Goal: Navigation & Orientation: Find specific page/section

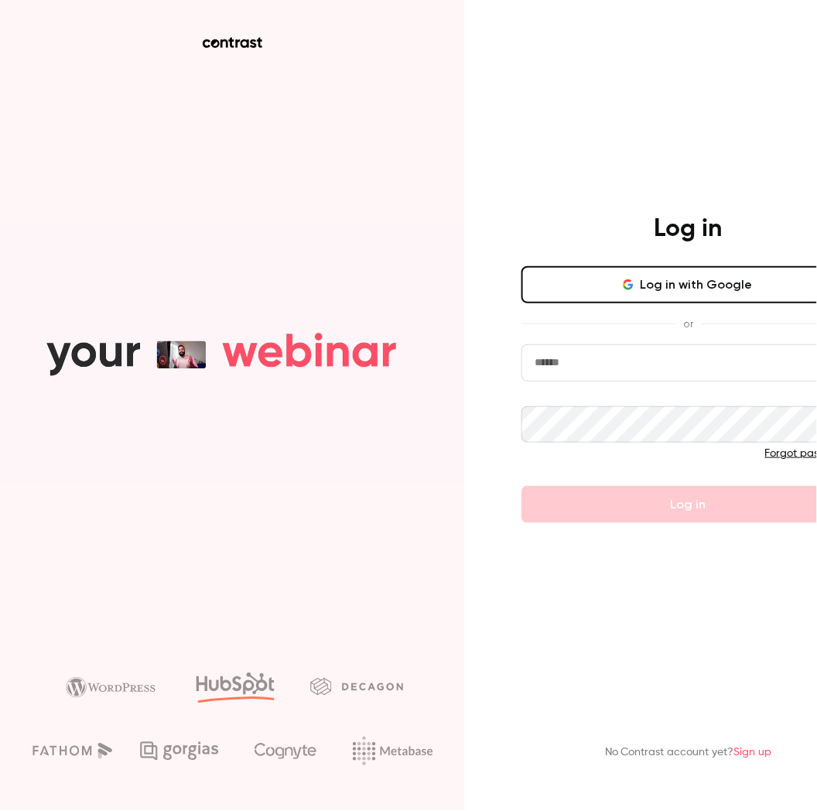
type input "**********"
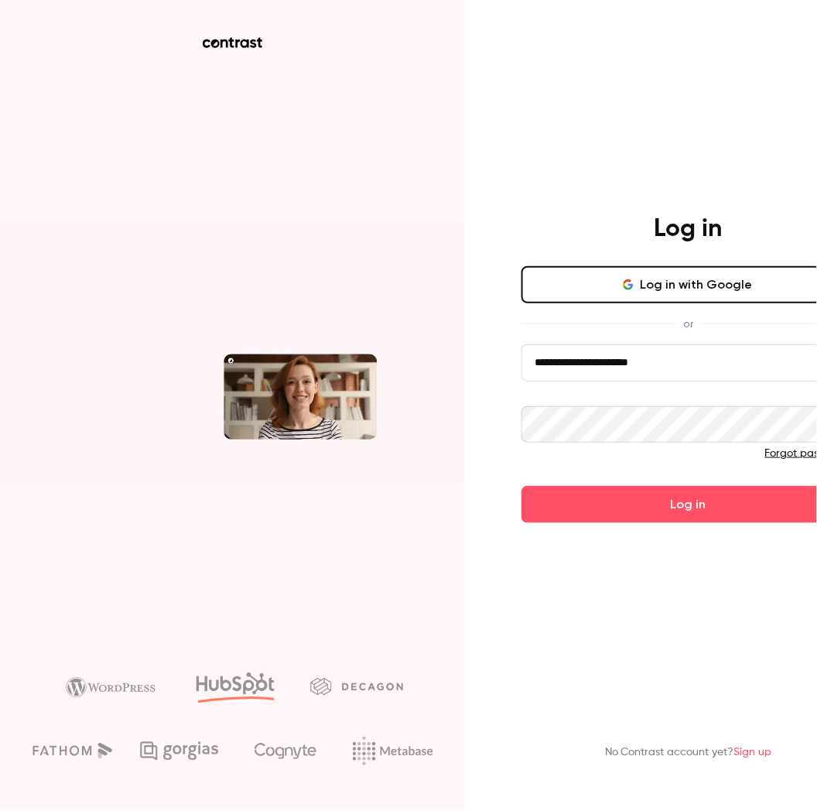
click at [742, 292] on button "Log in with Google" at bounding box center [688, 284] width 334 height 37
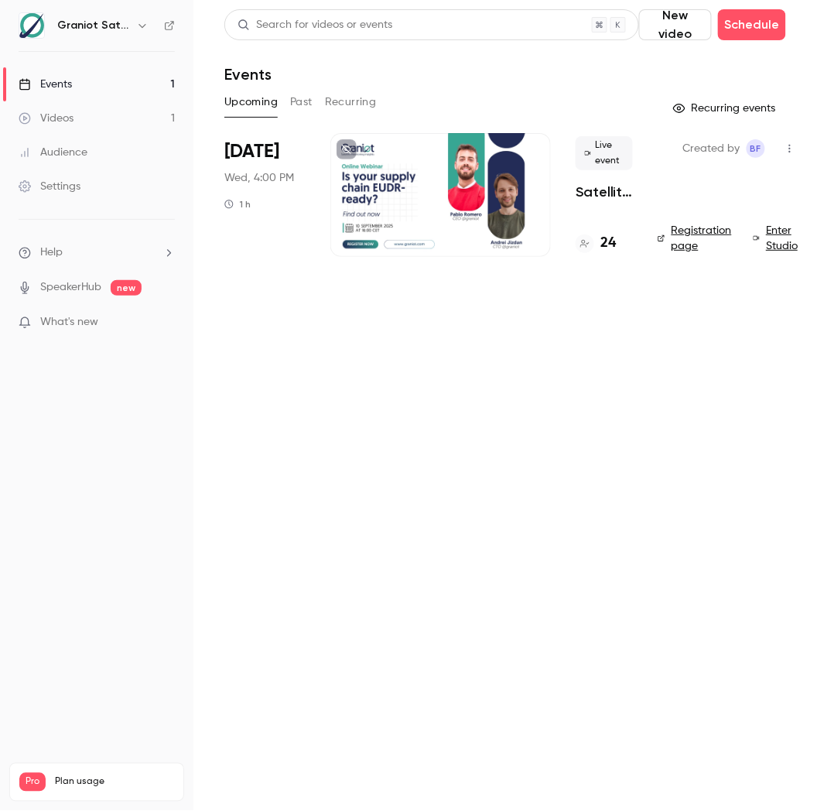
click at [596, 244] on div "24" at bounding box center [595, 243] width 40 height 21
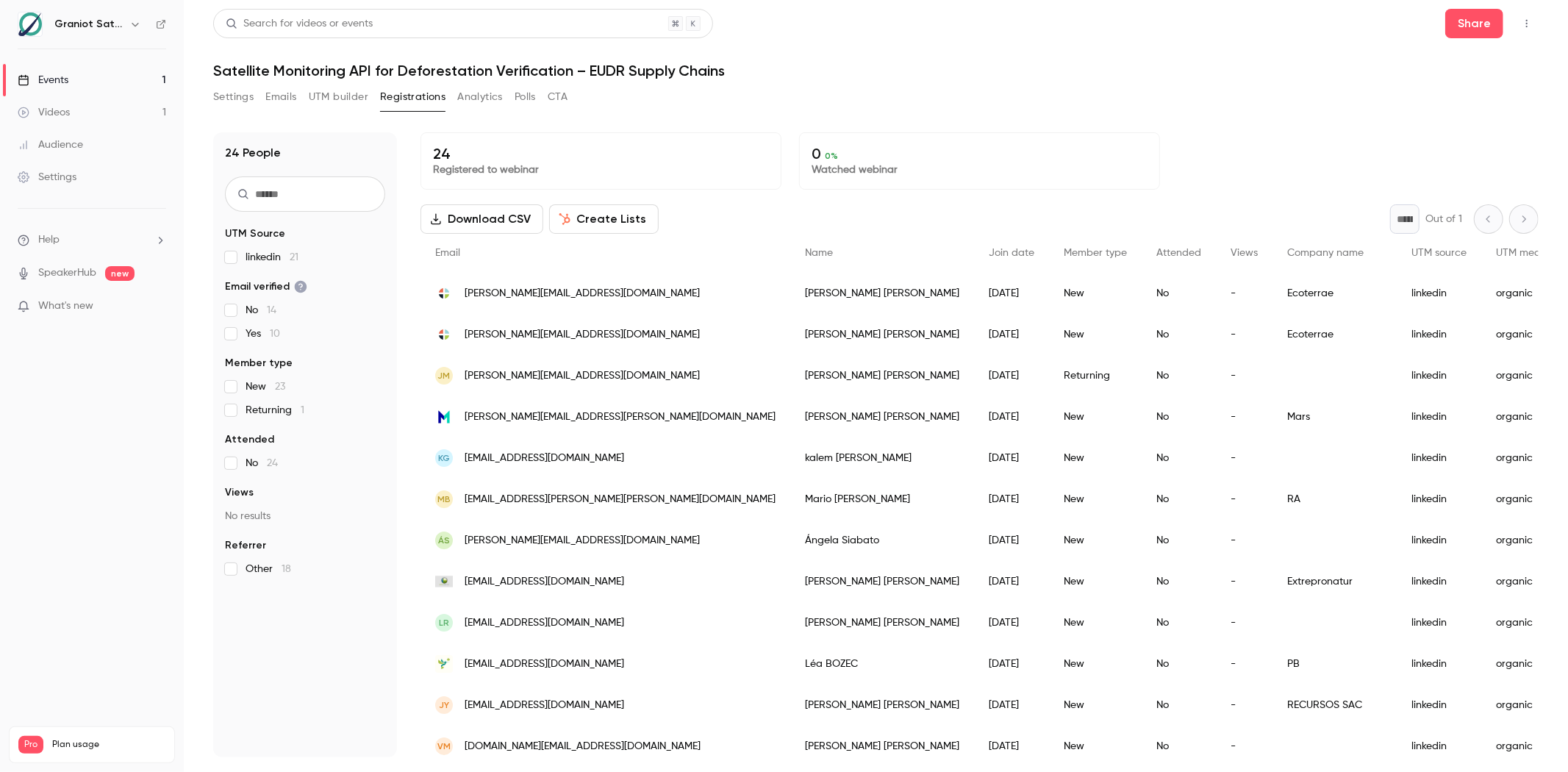
click at [287, 101] on button "Emails" at bounding box center [280, 97] width 30 height 24
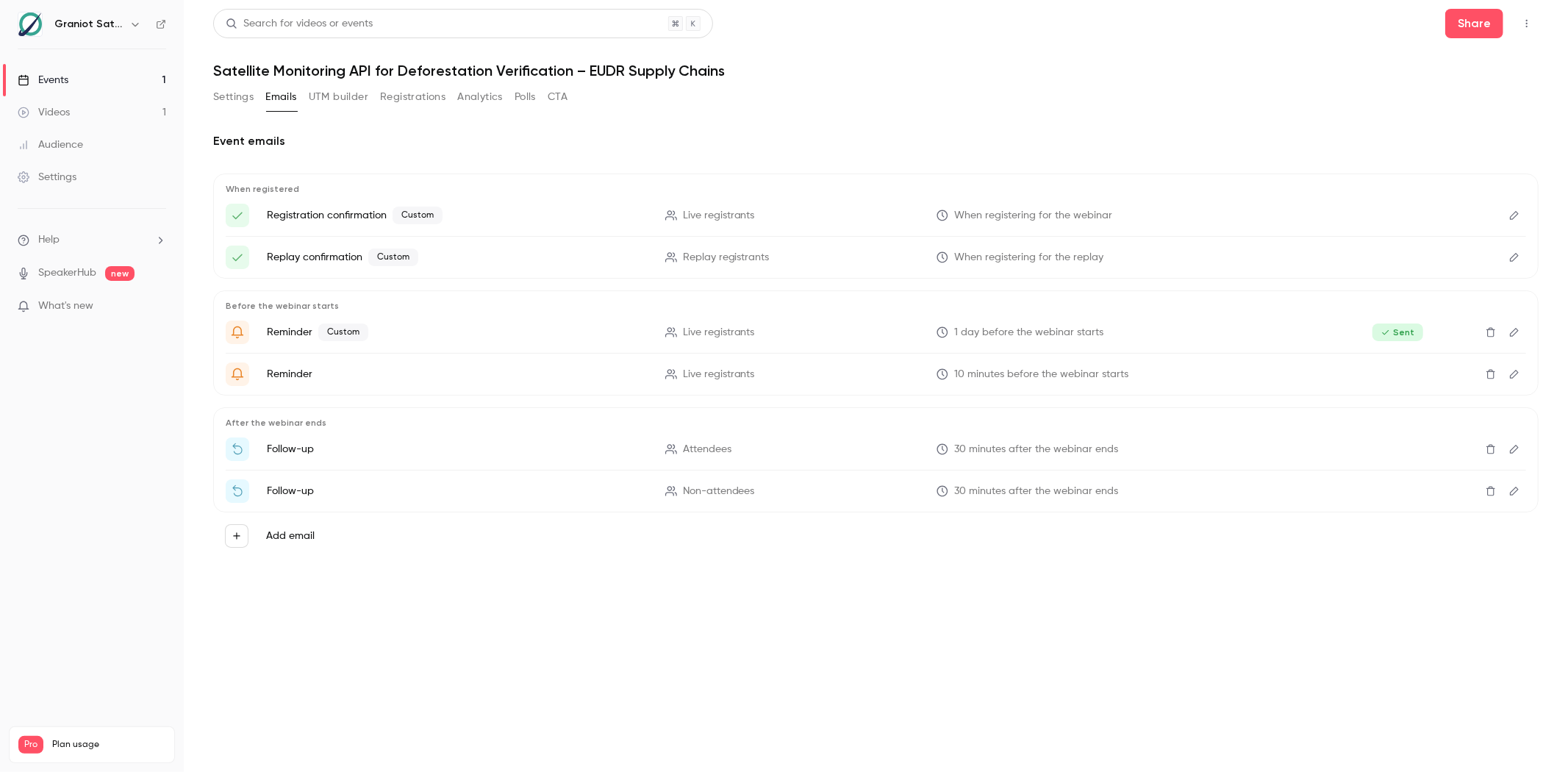
click at [400, 96] on button "Registrations" at bounding box center [412, 97] width 66 height 24
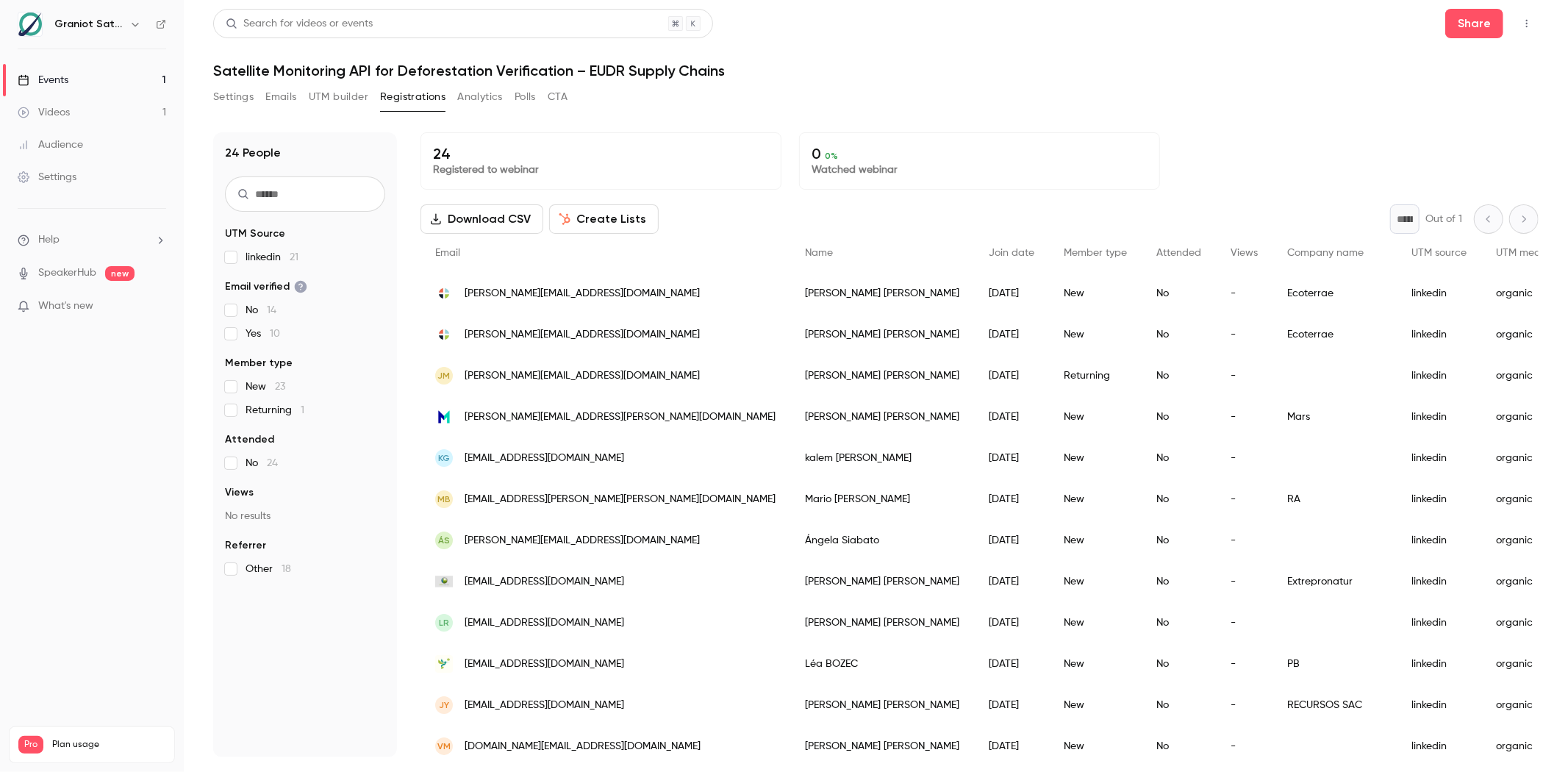
click at [119, 83] on link "Events 1" at bounding box center [91, 80] width 183 height 32
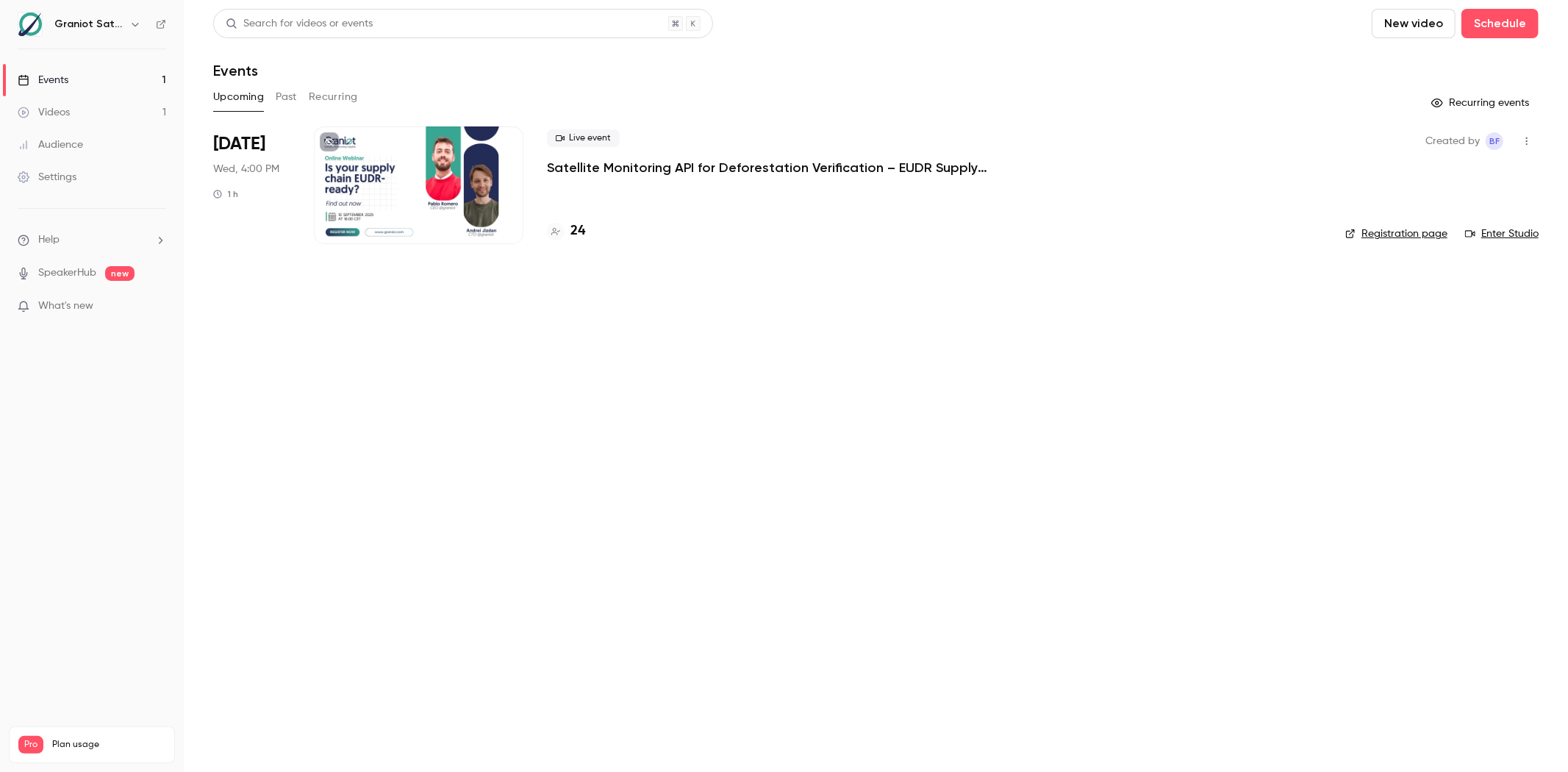
click at [294, 99] on button "Past" at bounding box center [286, 97] width 21 height 24
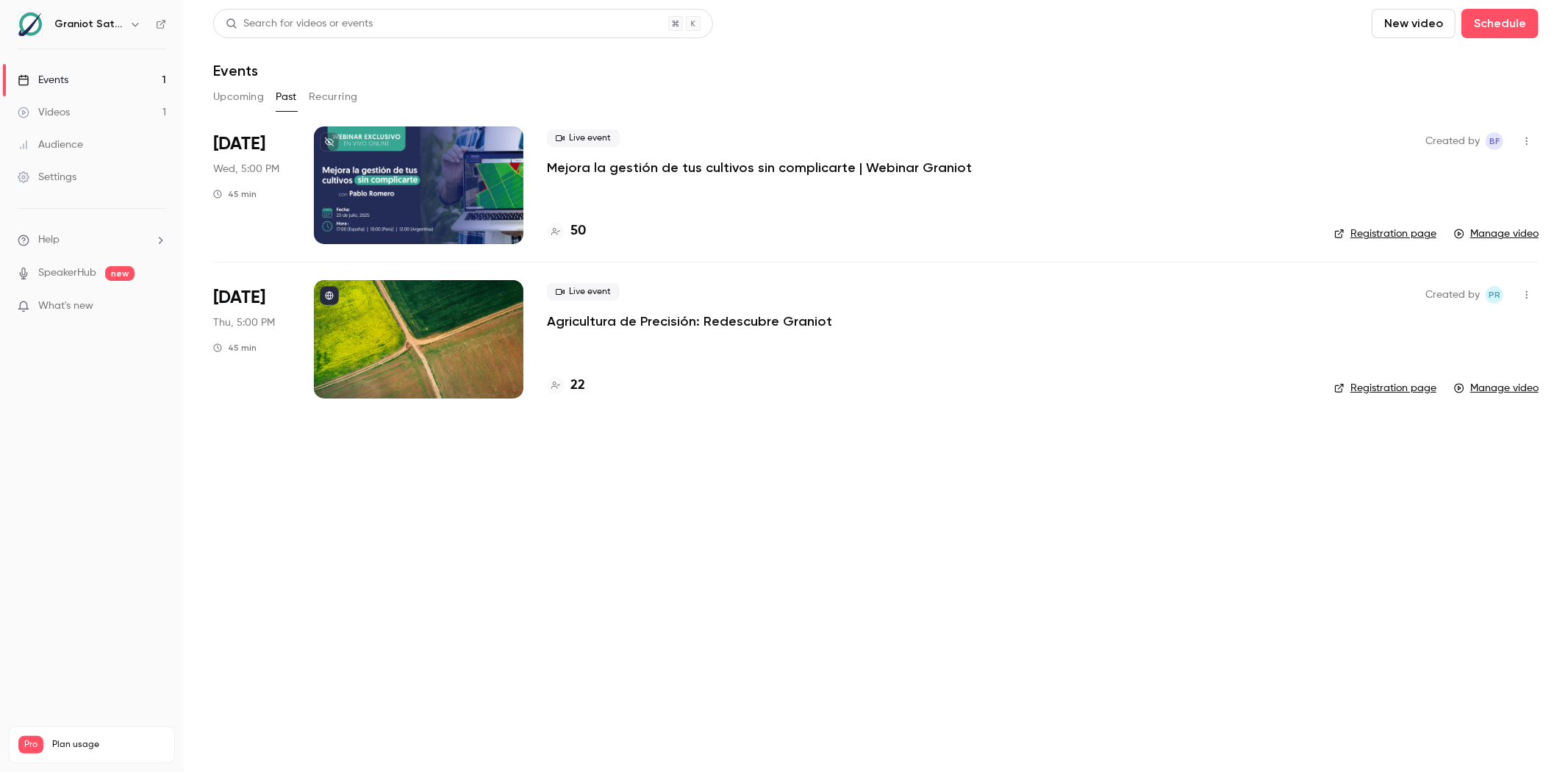
click at [390, 178] on div at bounding box center [418, 185] width 209 height 118
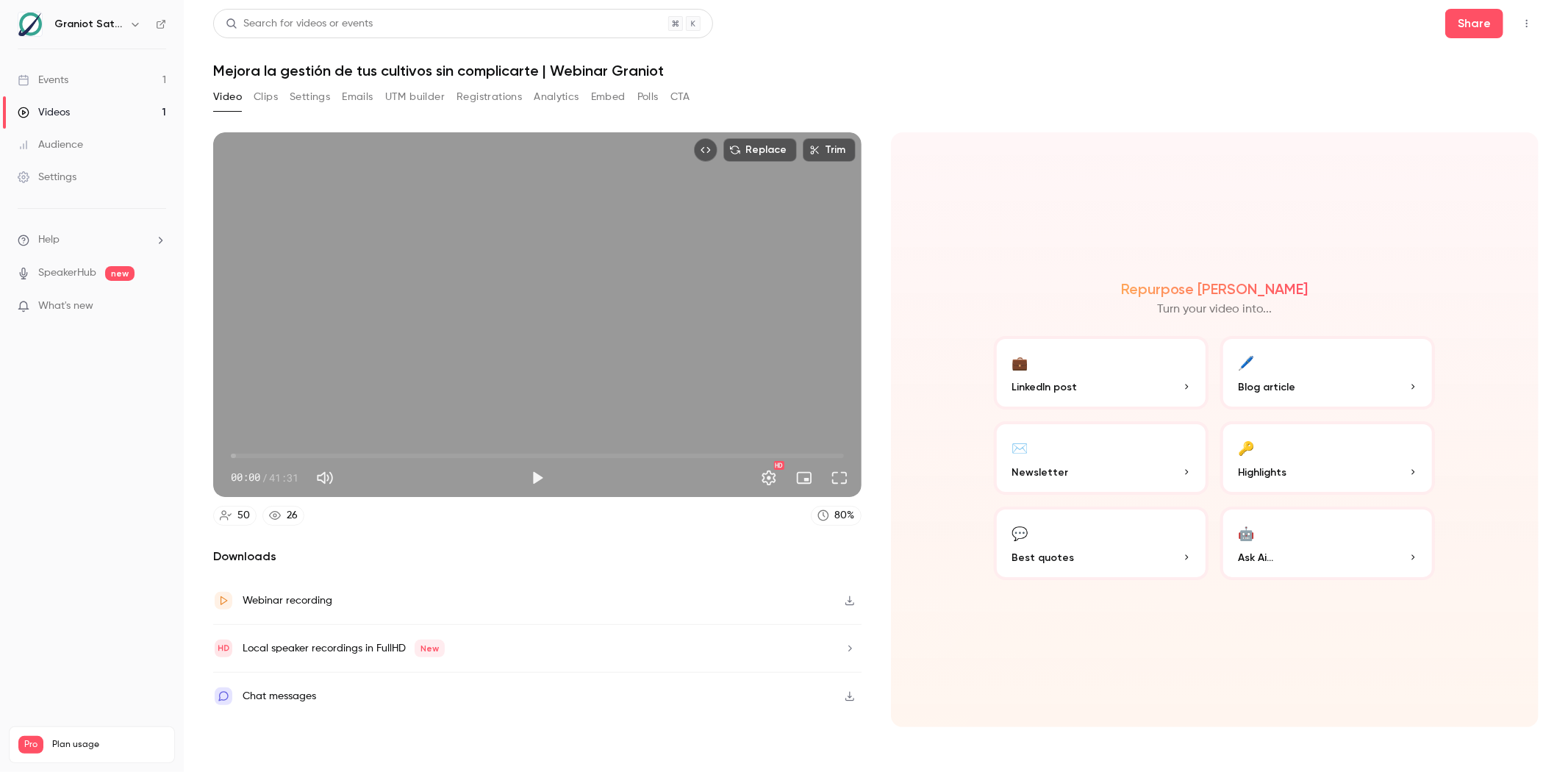
click at [271, 106] on button "Clips" at bounding box center [266, 97] width 25 height 24
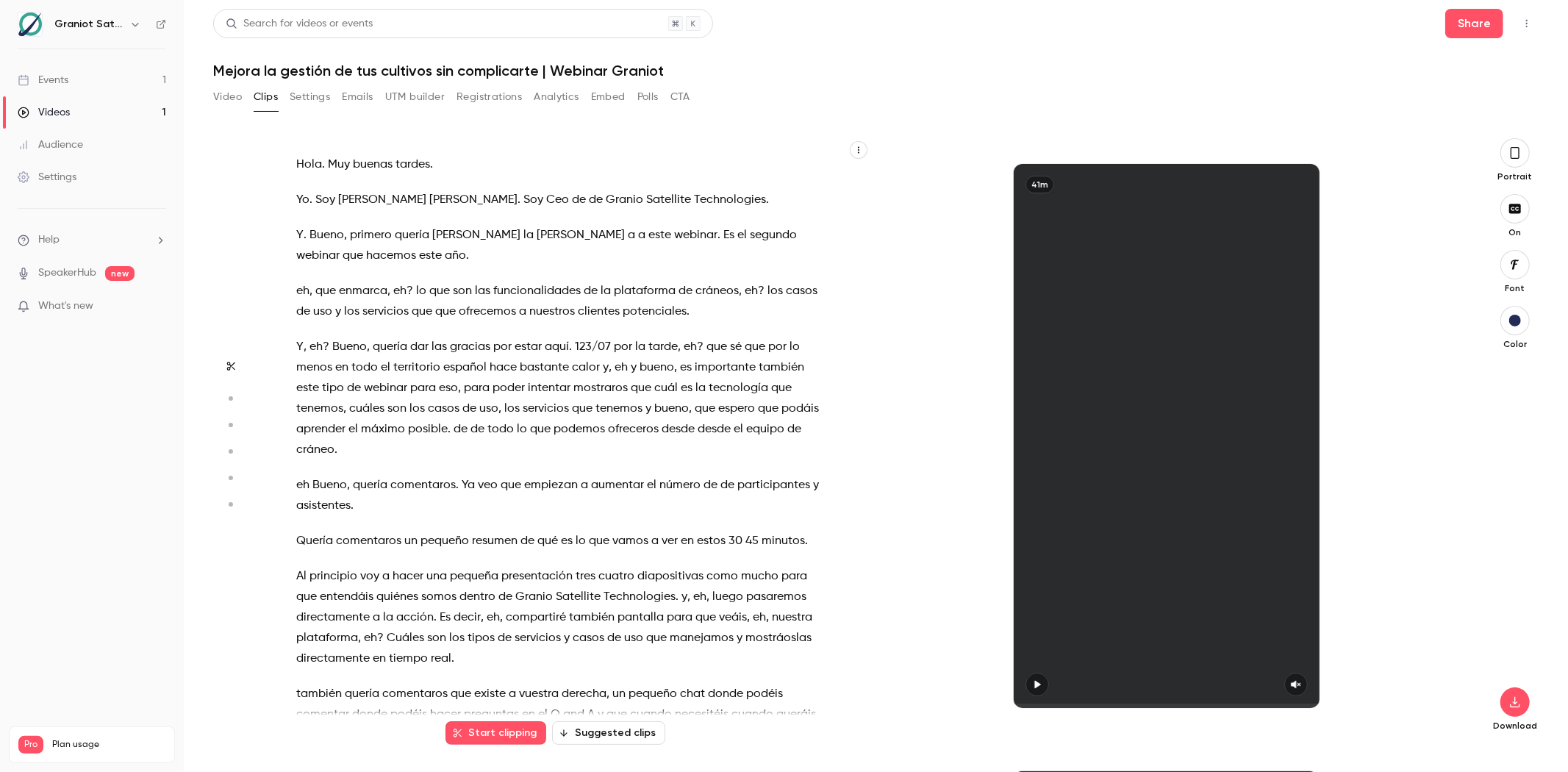
click at [320, 97] on button "Settings" at bounding box center [310, 97] width 41 height 24
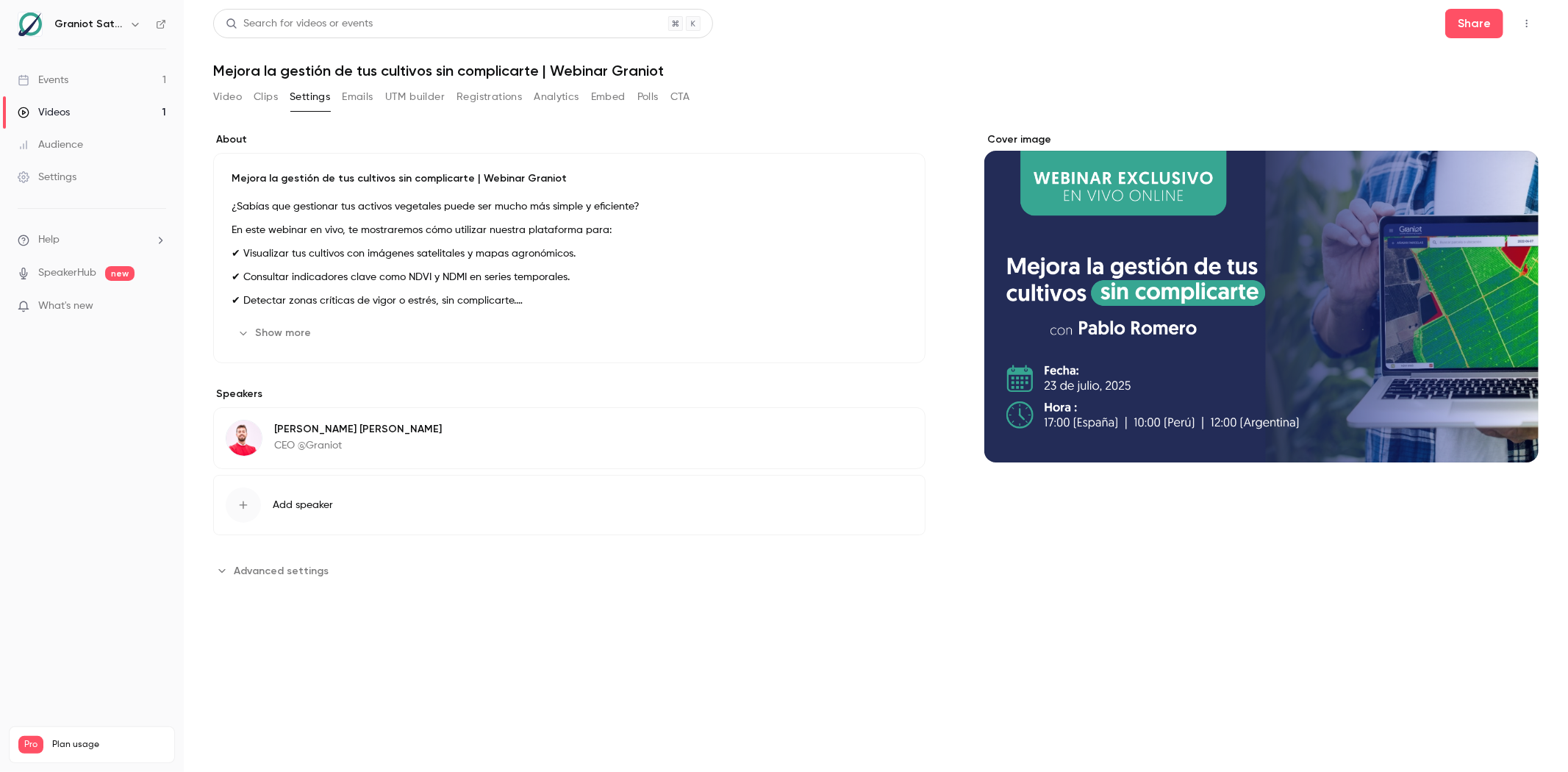
click at [349, 94] on button "Emails" at bounding box center [357, 97] width 30 height 24
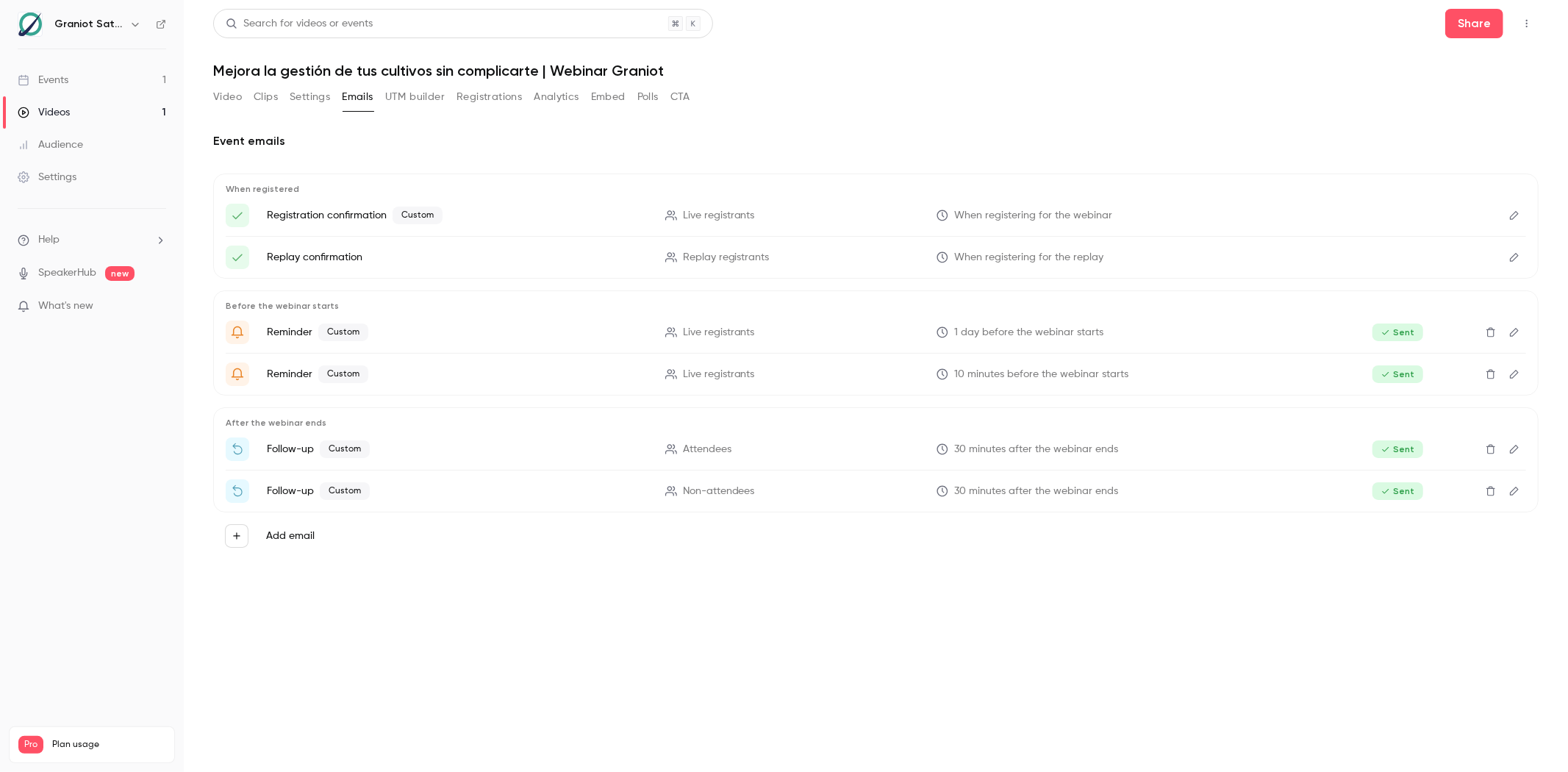
click at [466, 98] on button "Registrations" at bounding box center [488, 97] width 66 height 24
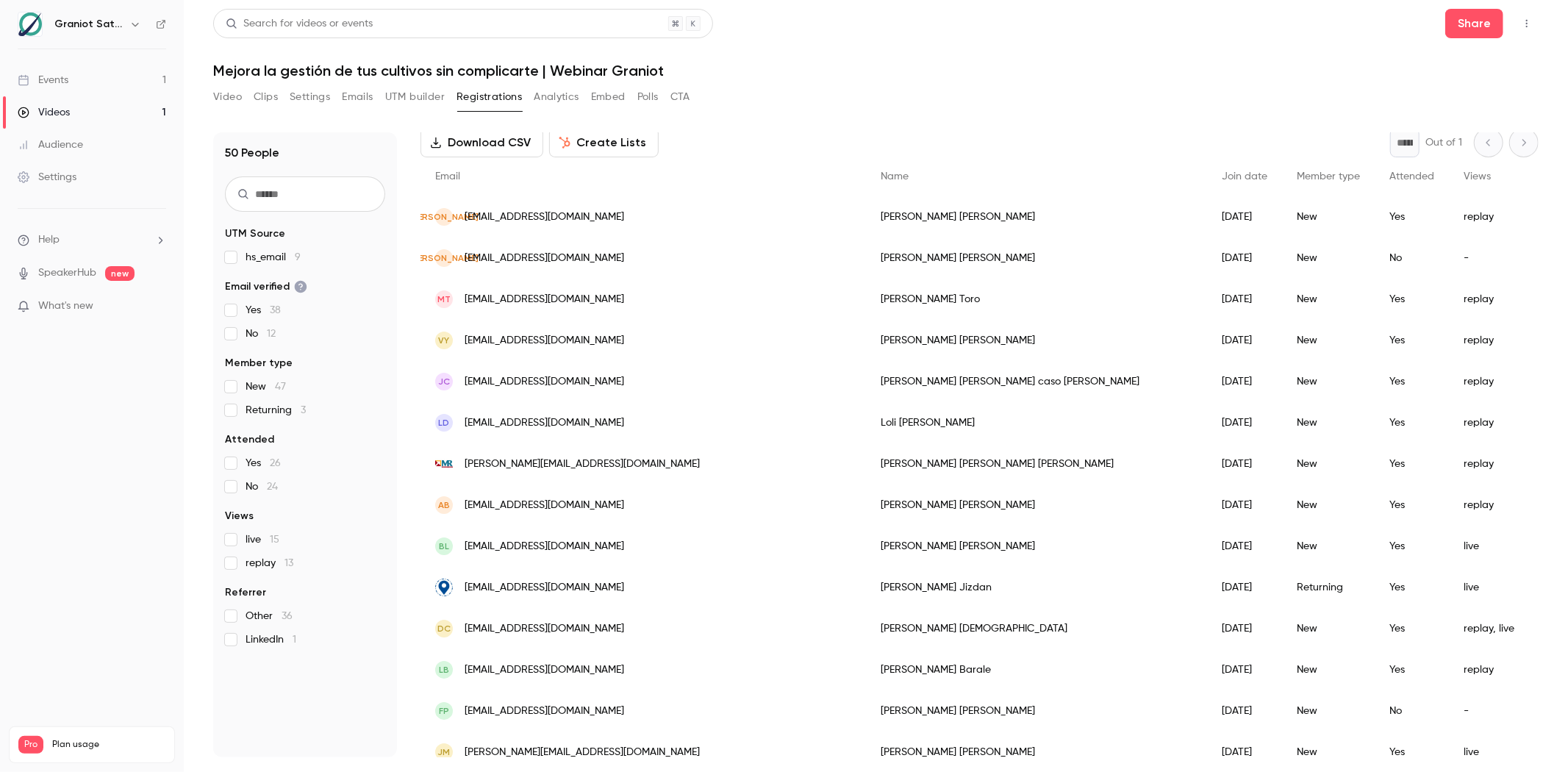
scroll to position [79, 0]
click at [865, 586] on div "Returning" at bounding box center [1328, 585] width 92 height 41
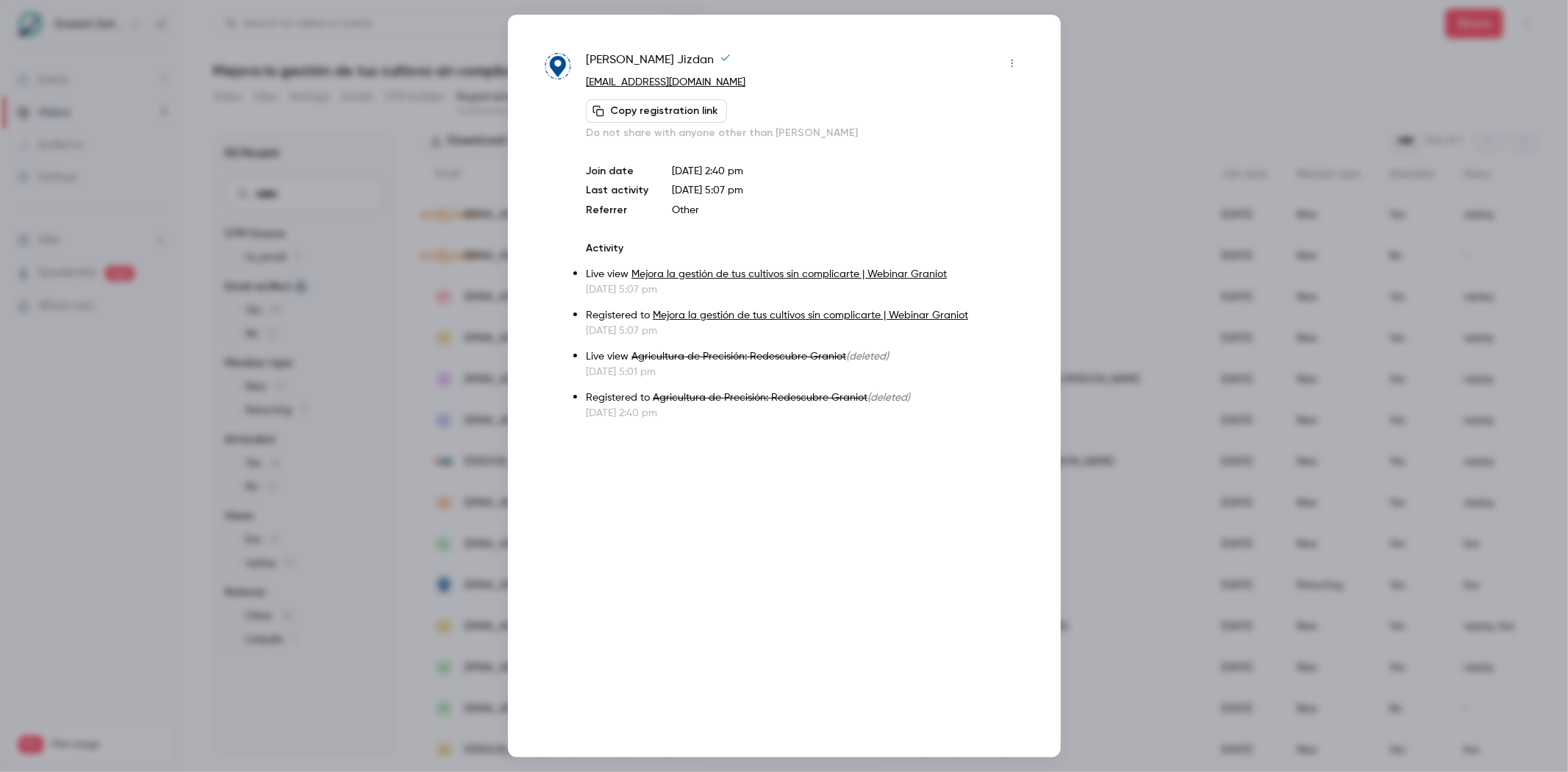
click at [865, 60] on div at bounding box center [784, 386] width 1568 height 772
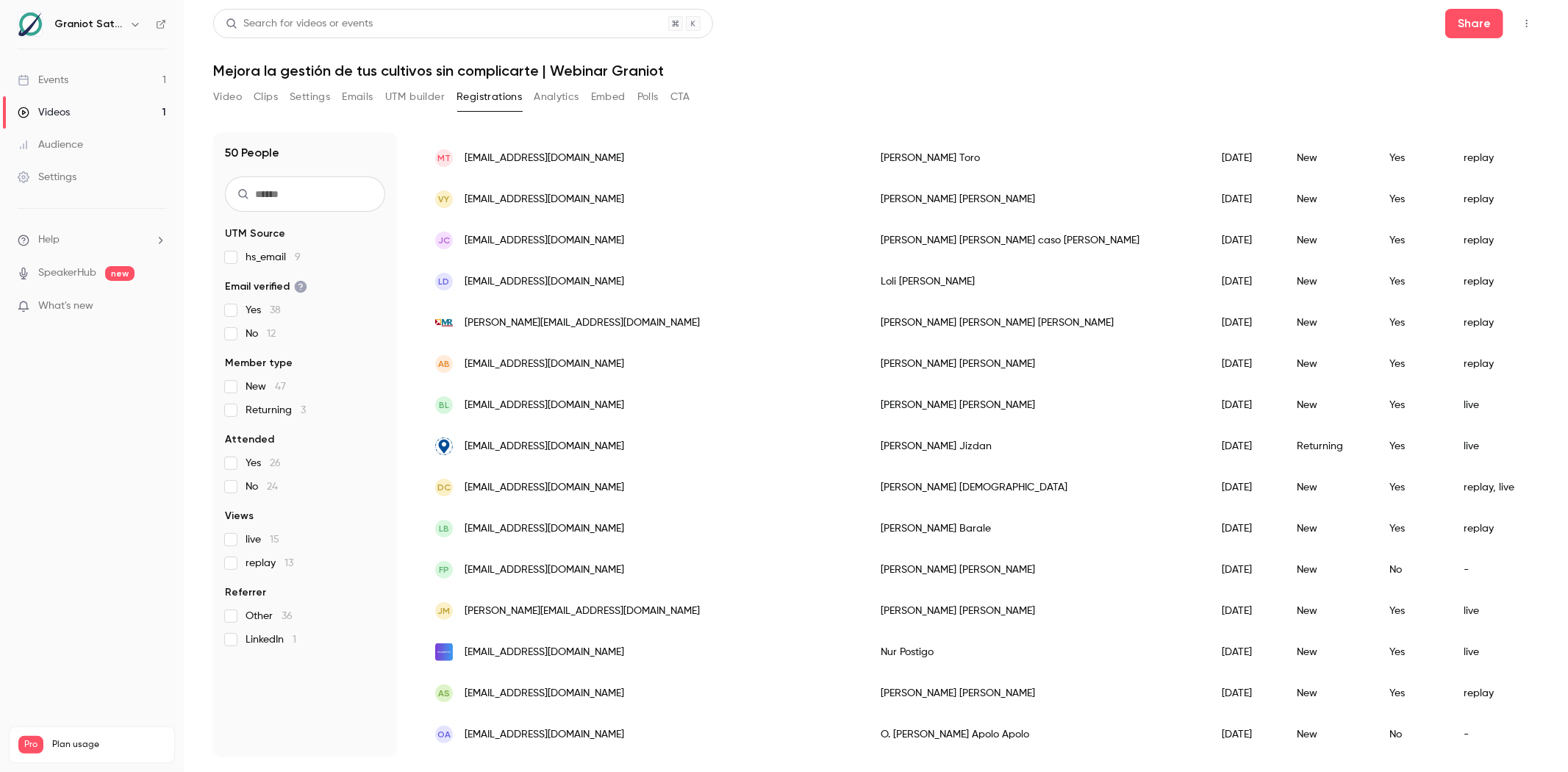
scroll to position [0, 0]
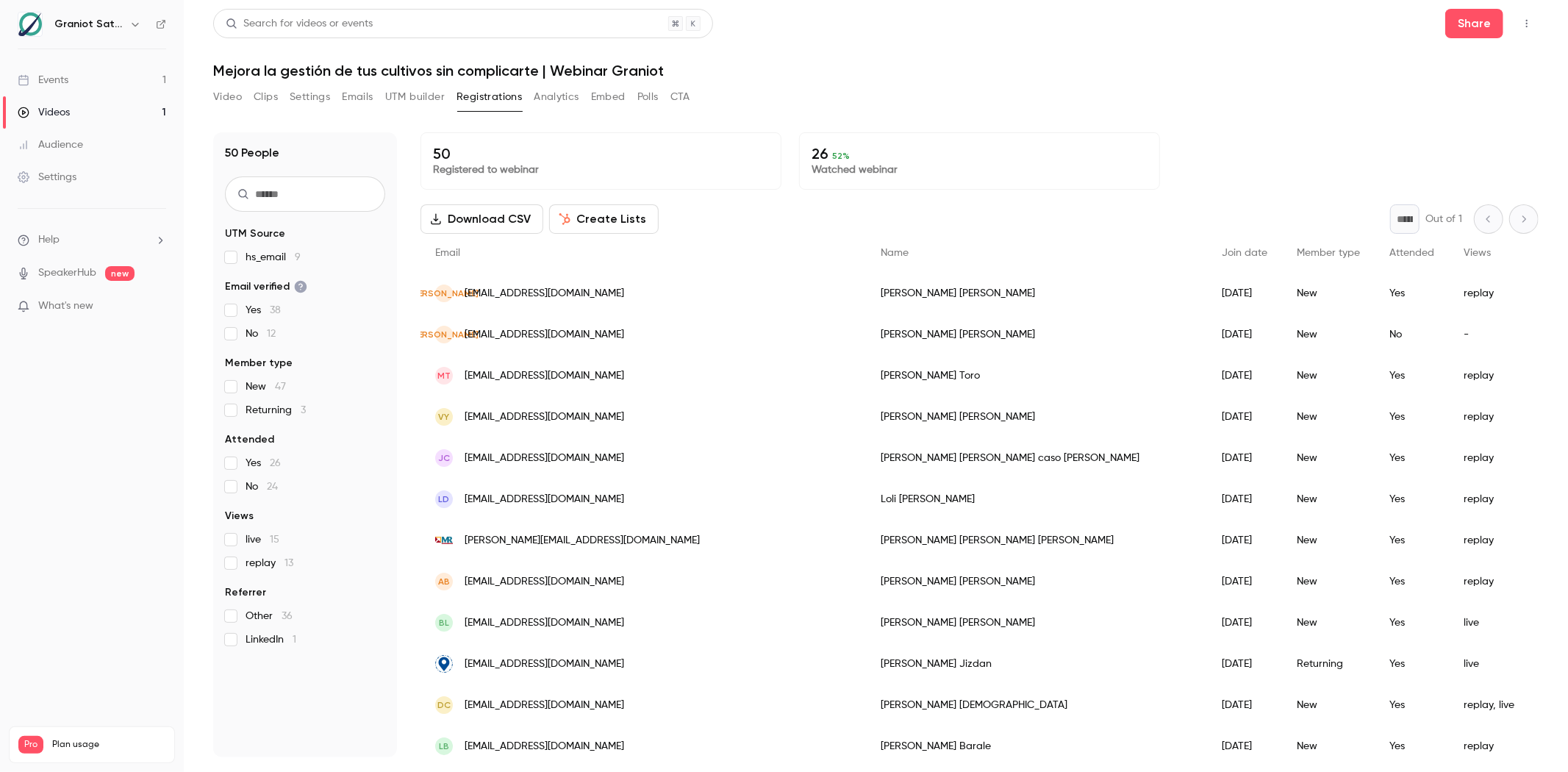
click at [222, 96] on button "Video" at bounding box center [227, 97] width 29 height 24
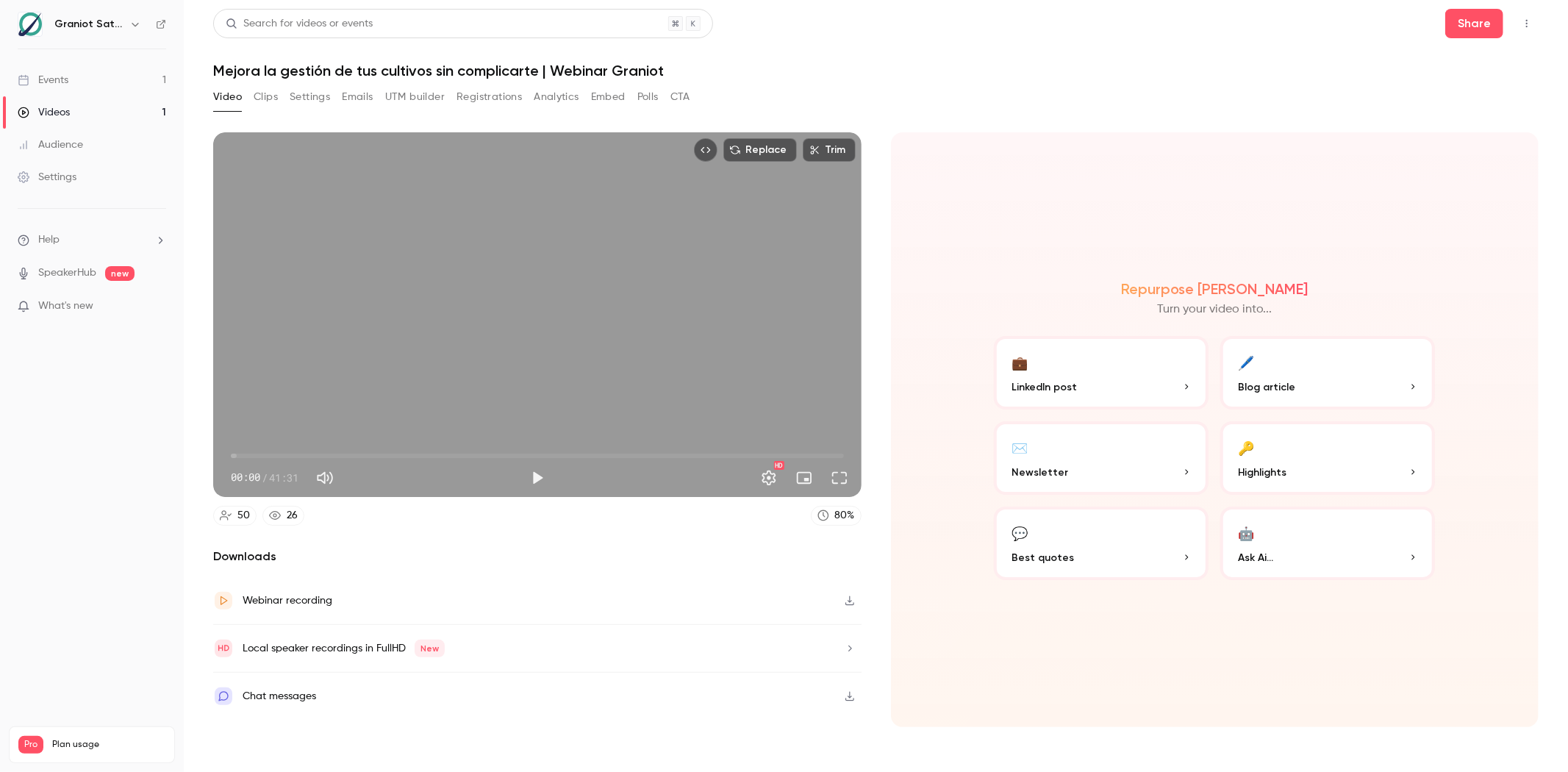
click at [105, 67] on link "Events 1" at bounding box center [91, 80] width 183 height 32
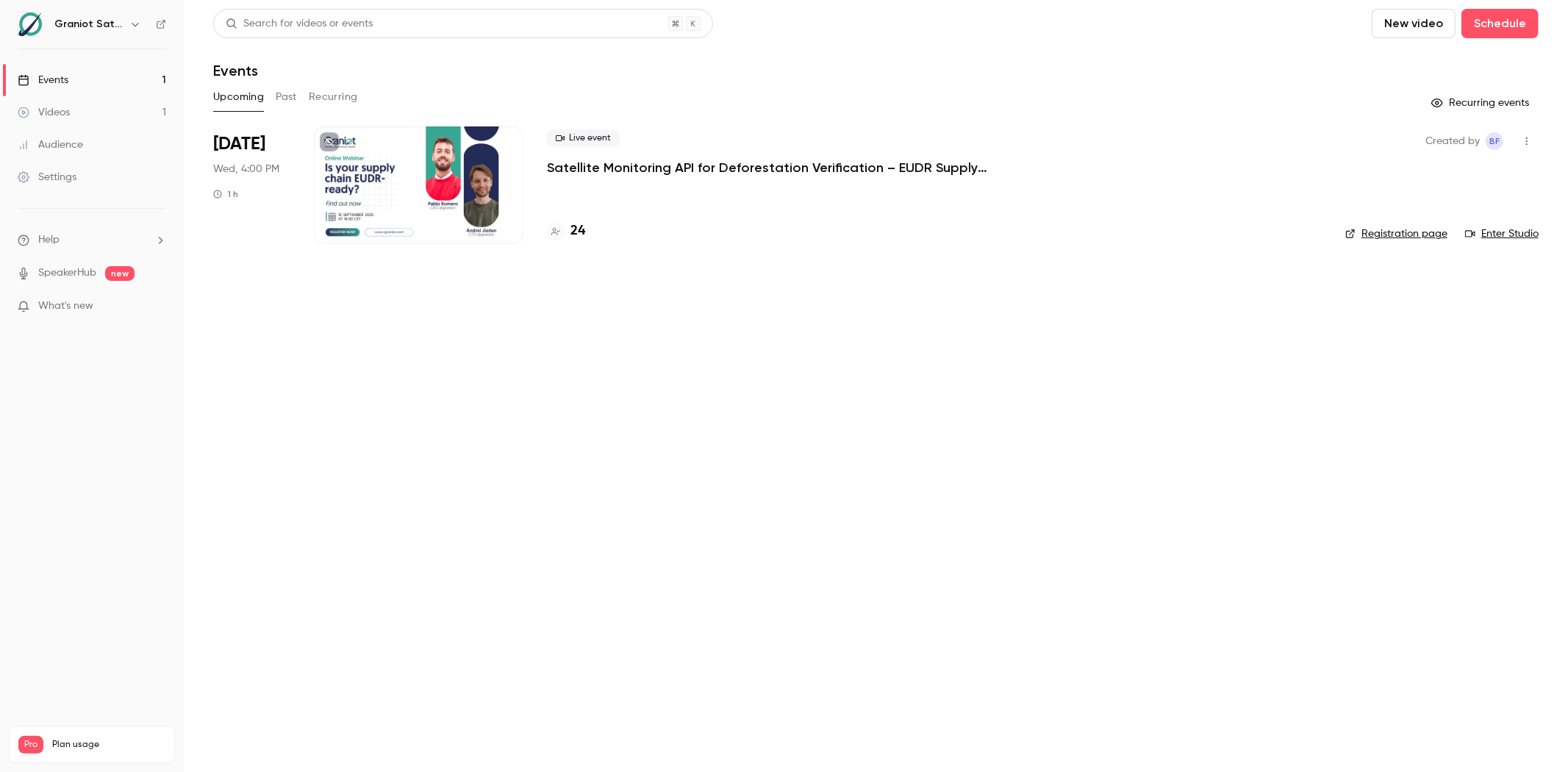
click at [456, 203] on div at bounding box center [418, 185] width 209 height 118
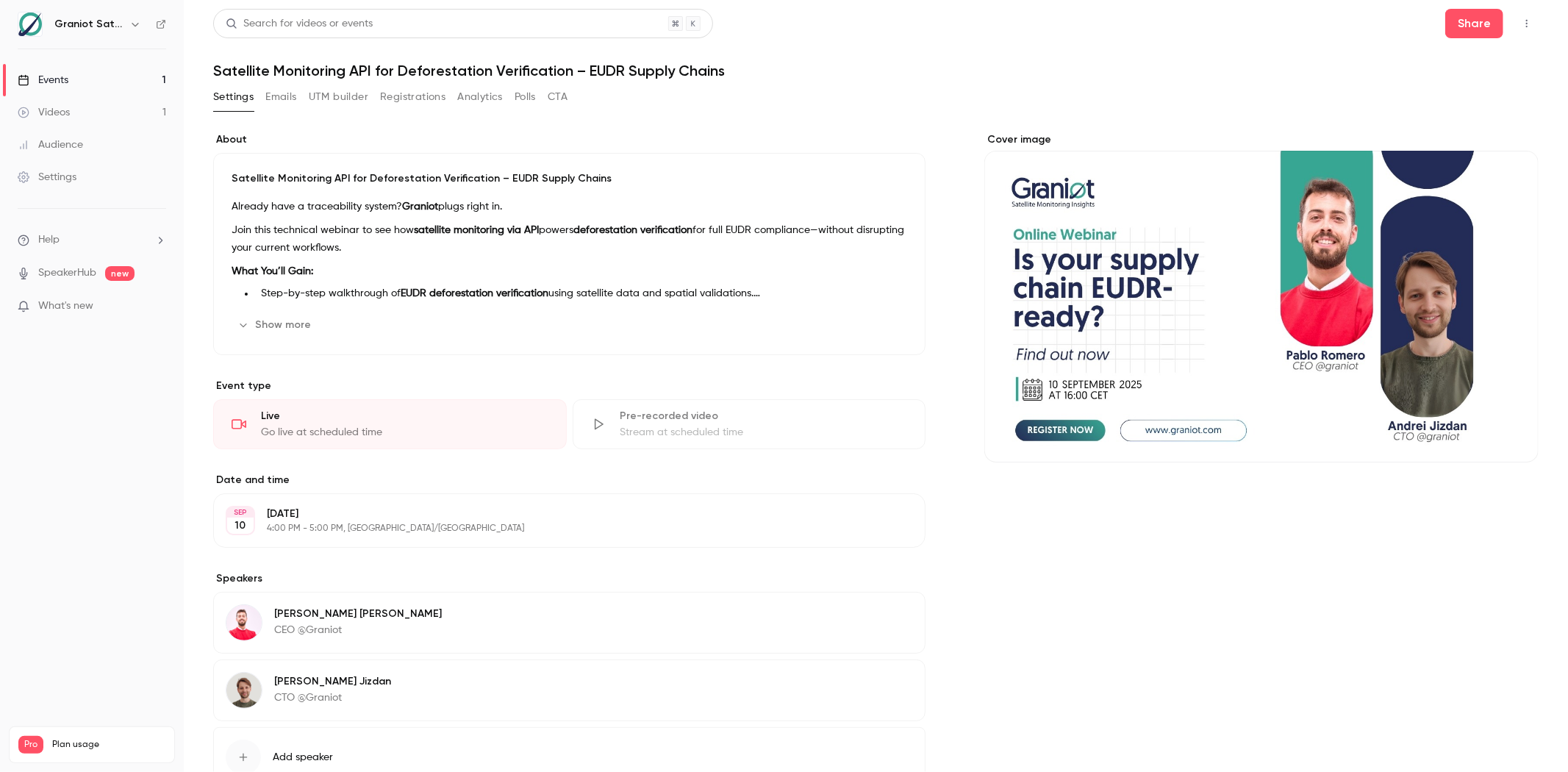
click at [295, 106] on button "Emails" at bounding box center [280, 97] width 30 height 24
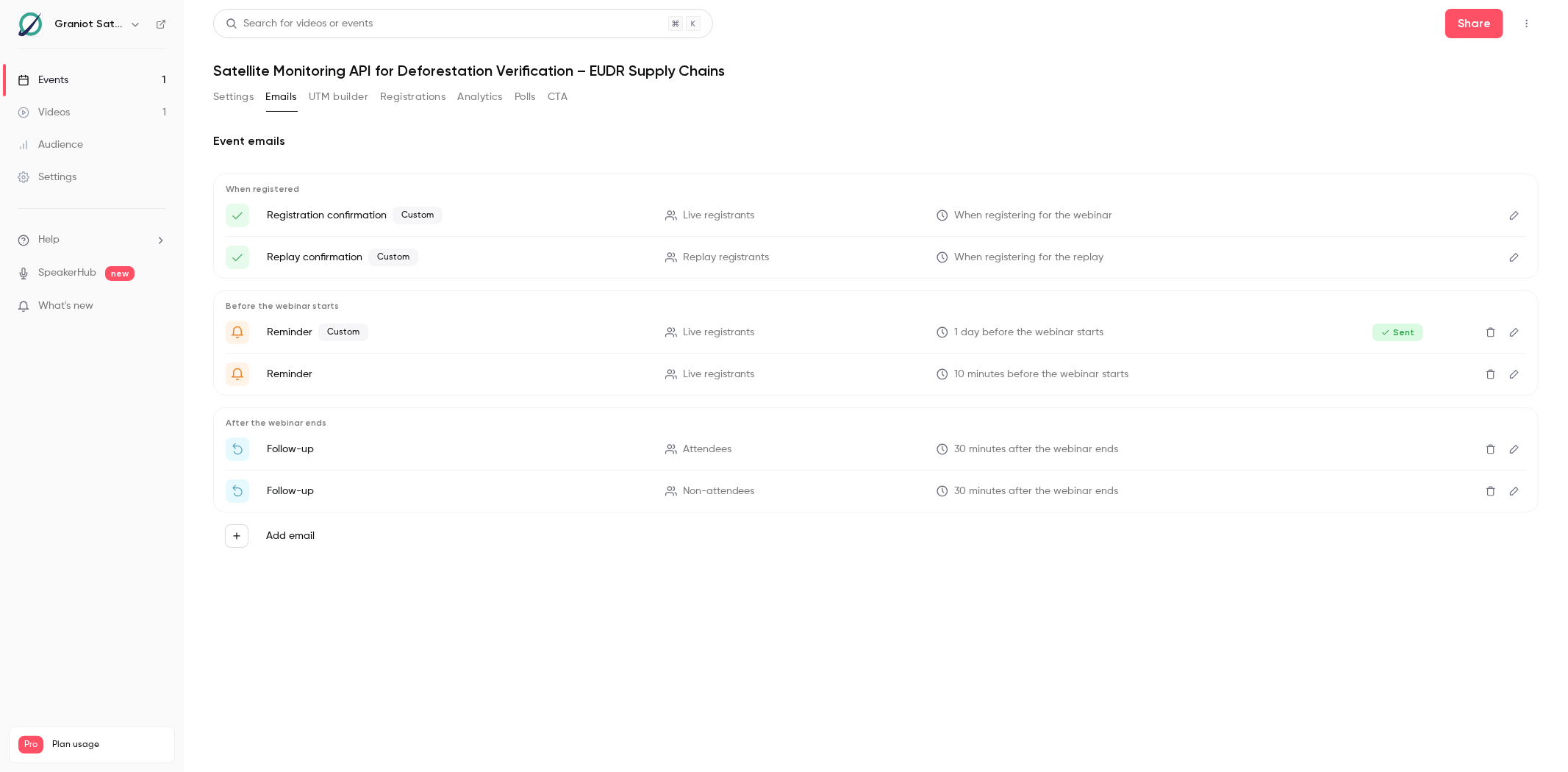
click at [394, 106] on button "Registrations" at bounding box center [412, 97] width 66 height 24
